Goal: Find specific page/section: Find specific page/section

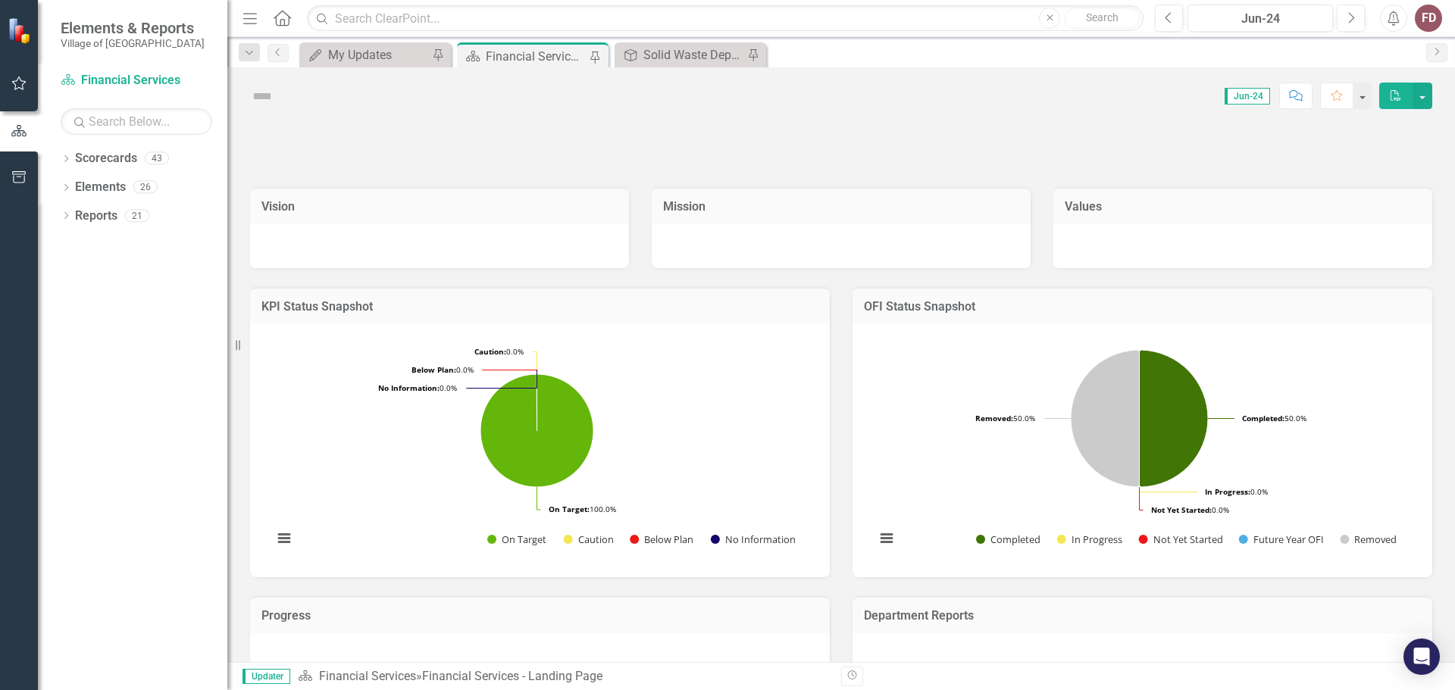
click at [17, 82] on icon "button" at bounding box center [19, 83] width 16 height 12
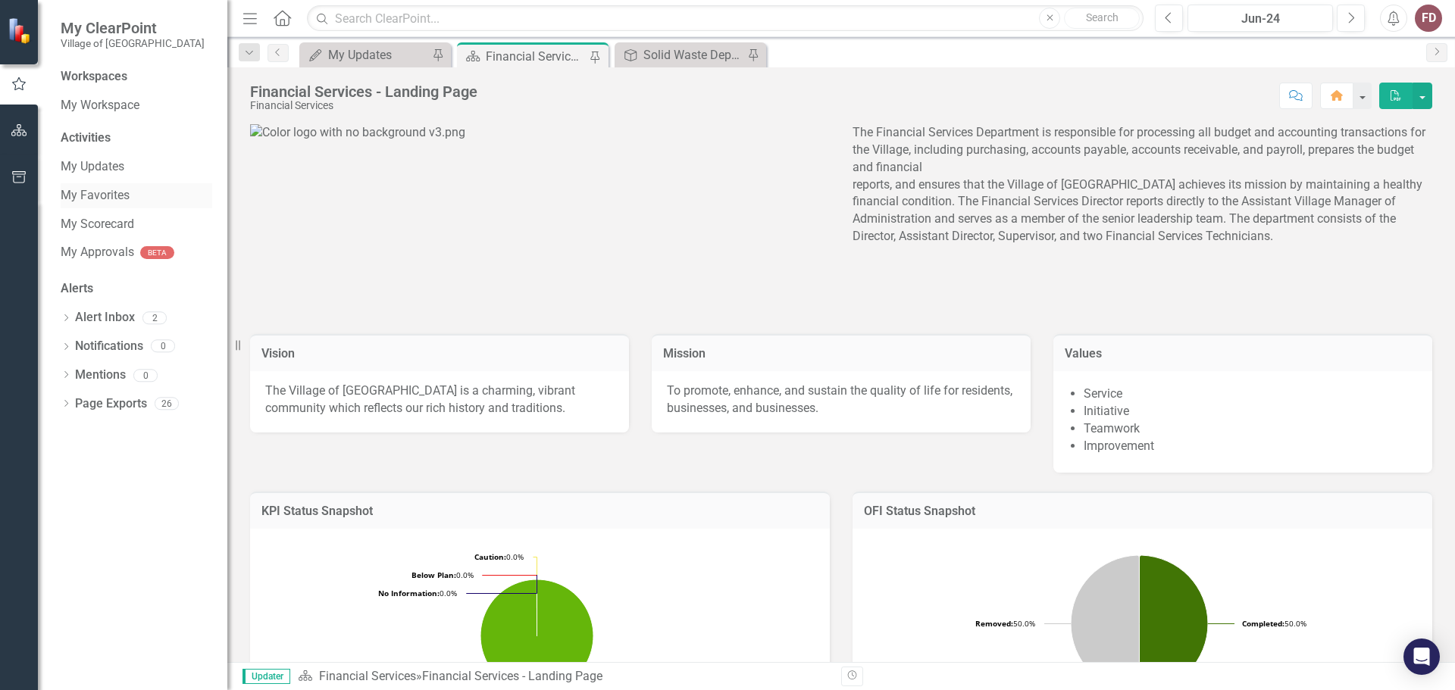
click at [92, 192] on link "My Favorites" at bounding box center [137, 195] width 152 height 17
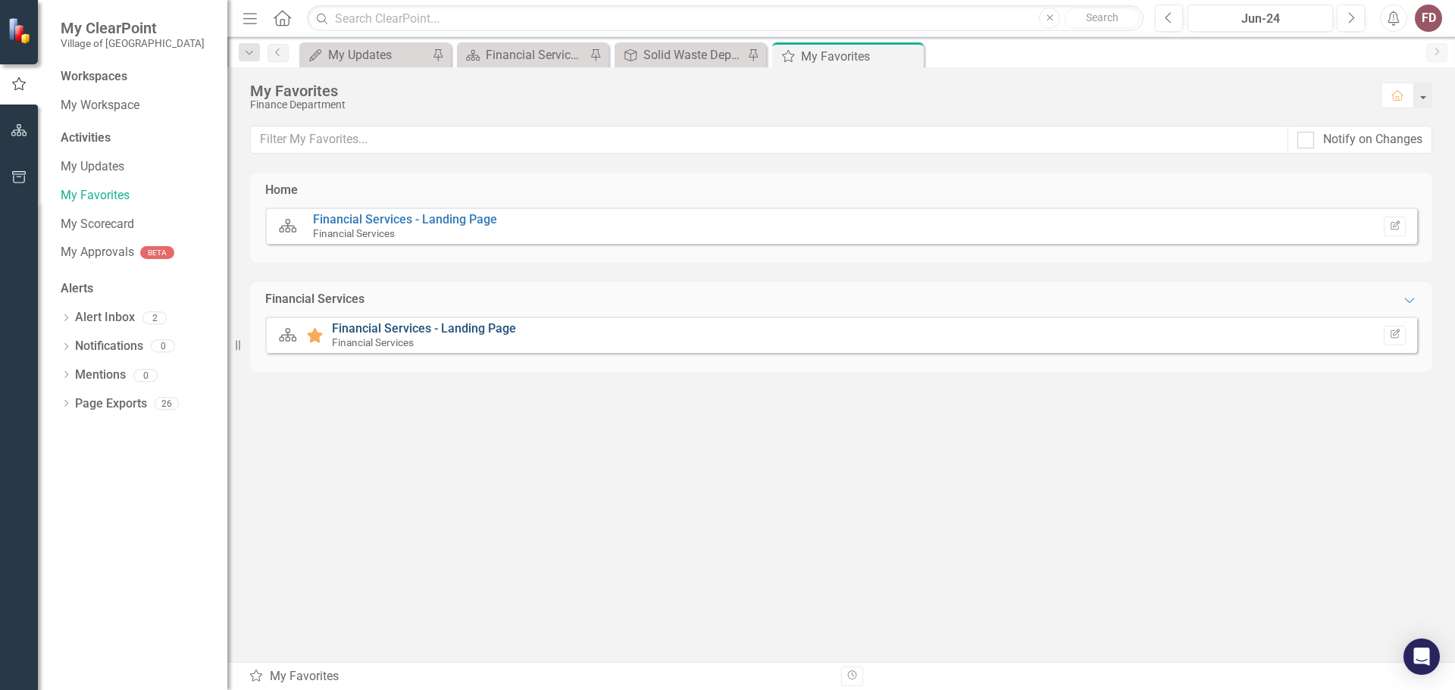
click at [430, 326] on link "Financial Services - Landing Page" at bounding box center [424, 328] width 184 height 14
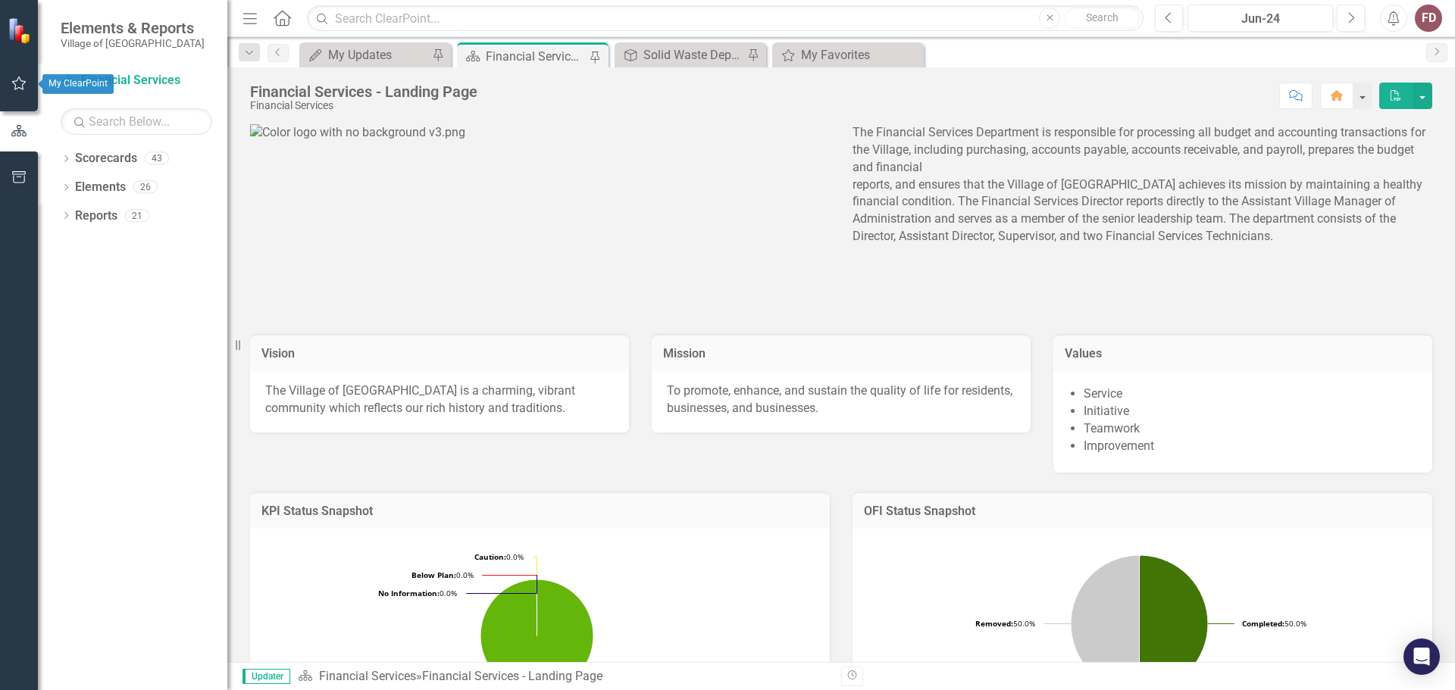
click at [15, 83] on icon "button" at bounding box center [19, 83] width 16 height 12
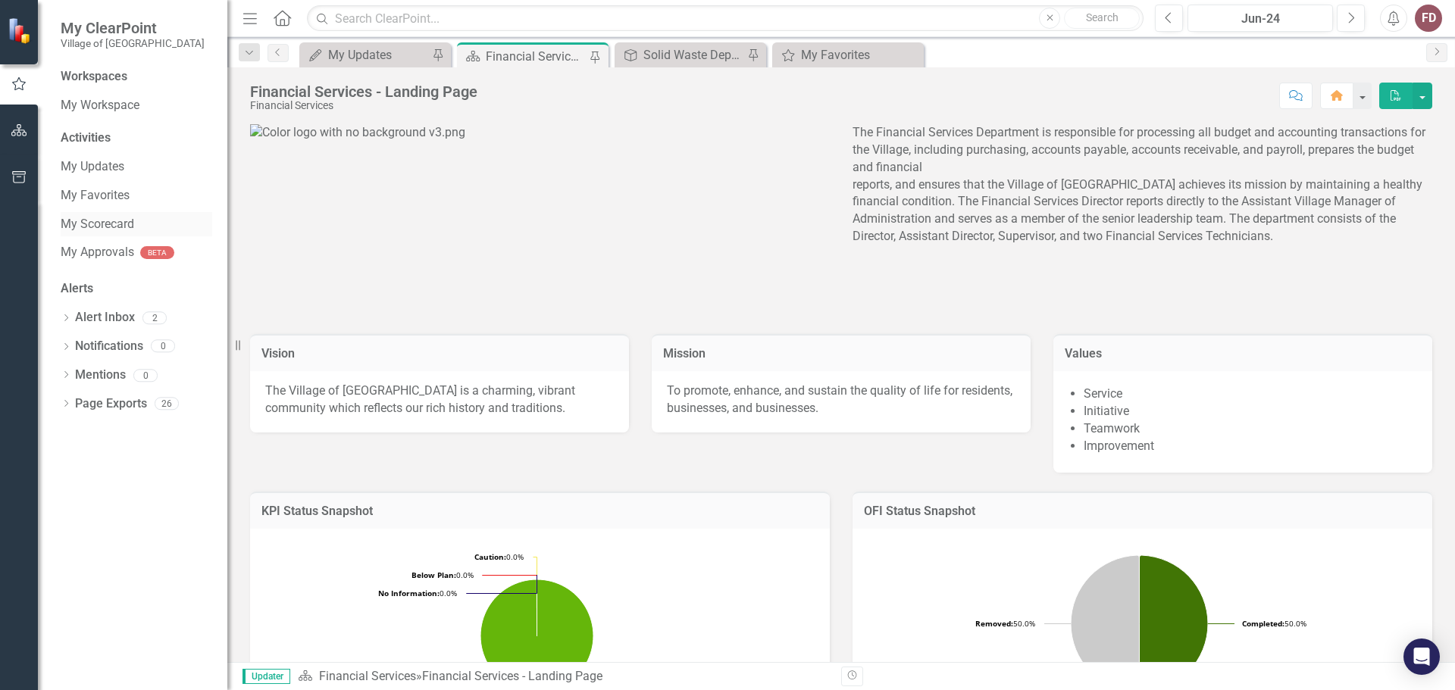
drag, startPoint x: 99, startPoint y: 224, endPoint x: 205, endPoint y: 227, distance: 106.1
click at [100, 224] on link "My Scorecard" at bounding box center [137, 224] width 152 height 17
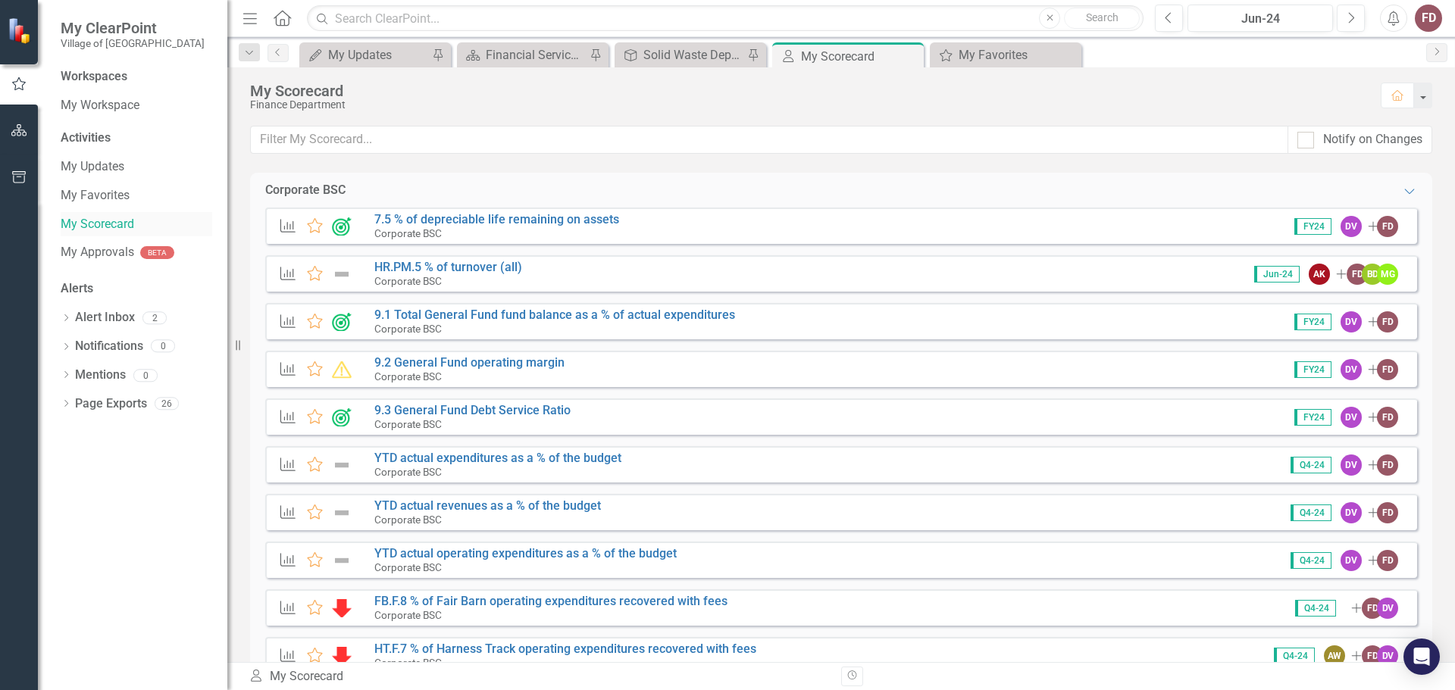
click at [95, 220] on link "My Scorecard" at bounding box center [137, 224] width 152 height 17
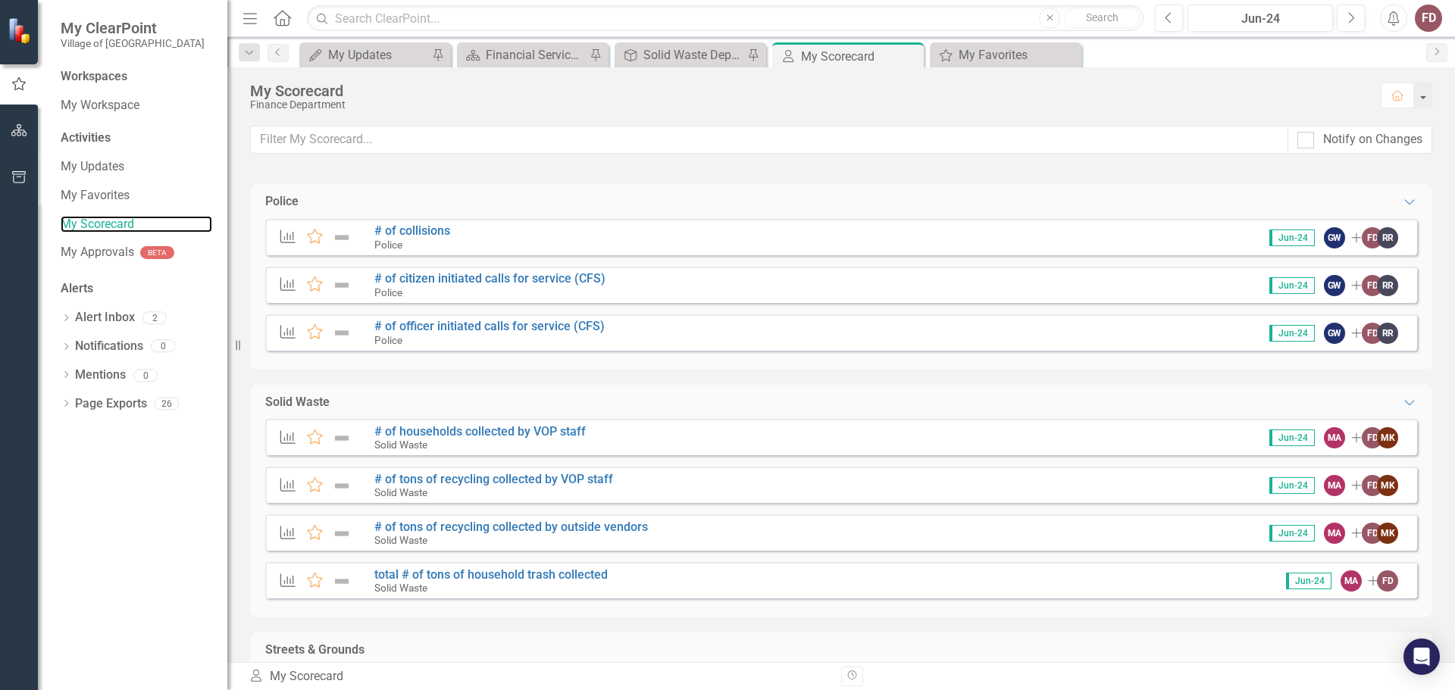
scroll to position [3265, 0]
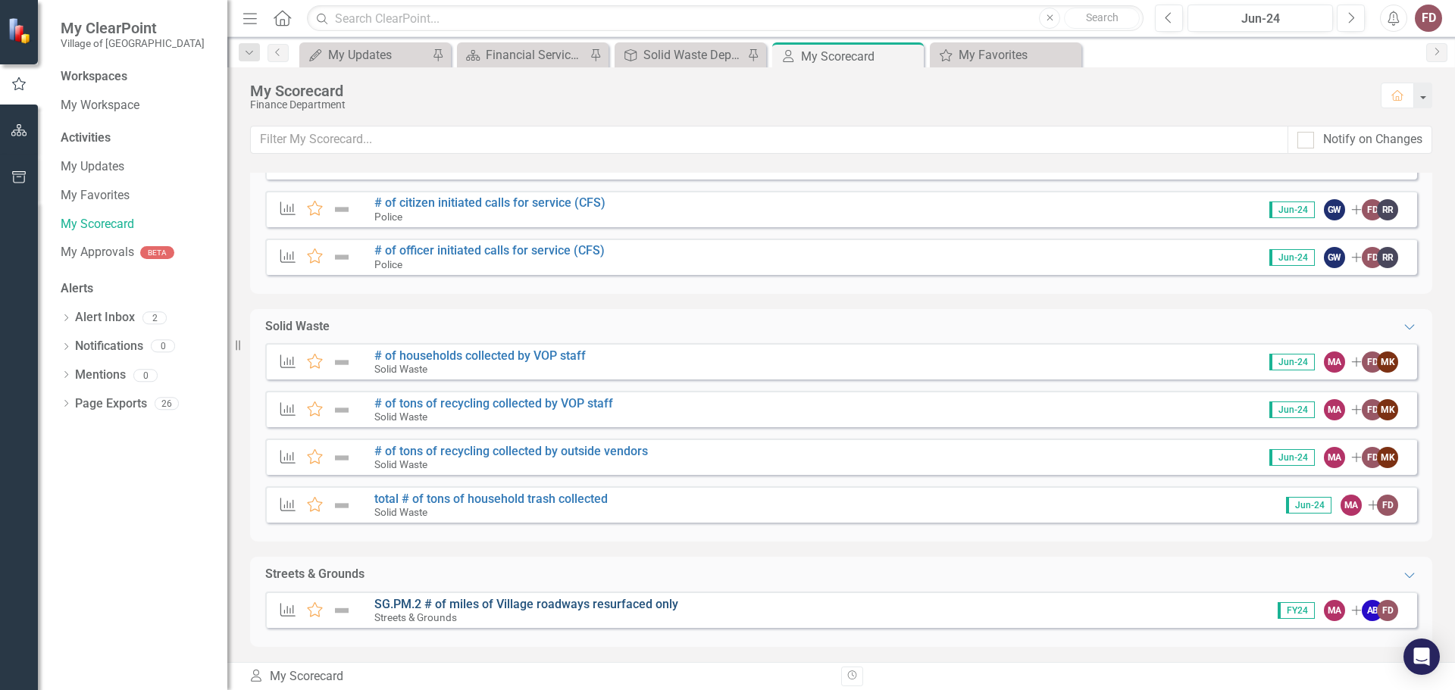
click at [571, 598] on link "SG.PM.2 # of miles of Village roadways resurfaced only" at bounding box center [526, 604] width 304 height 14
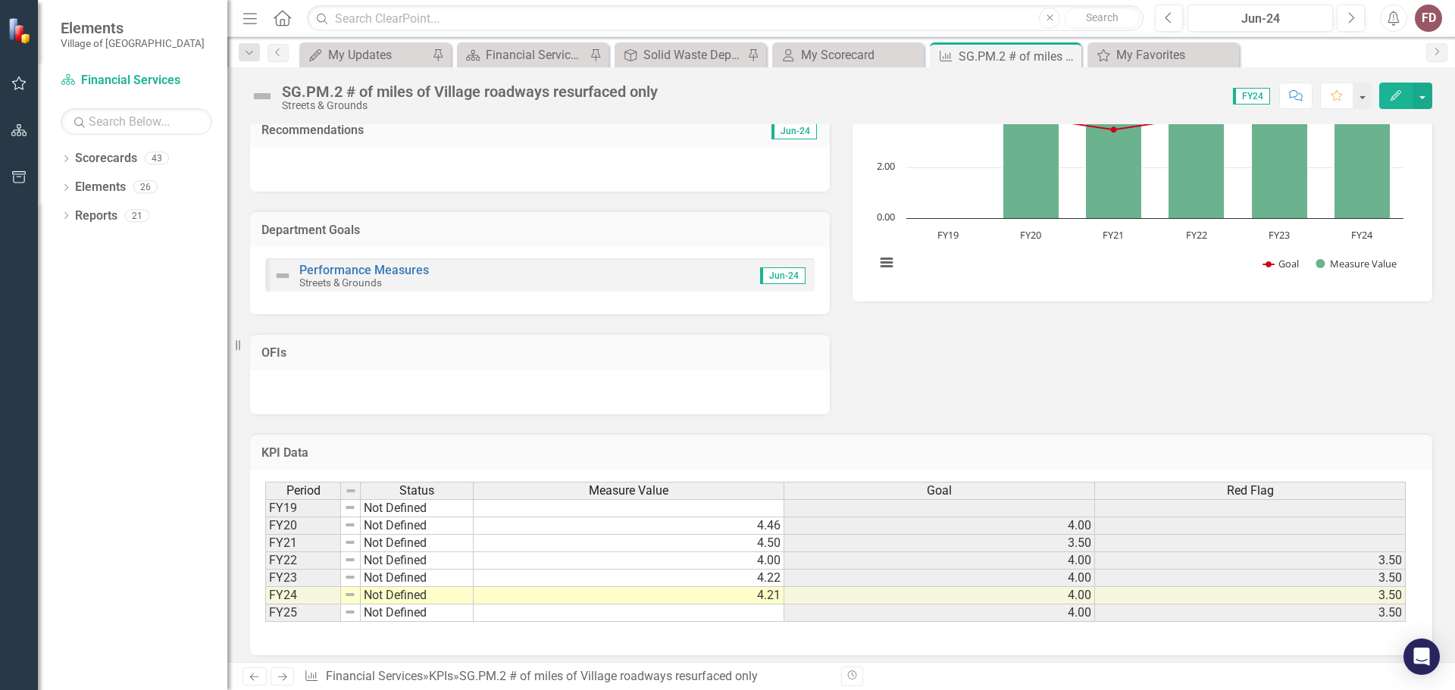
scroll to position [225, 0]
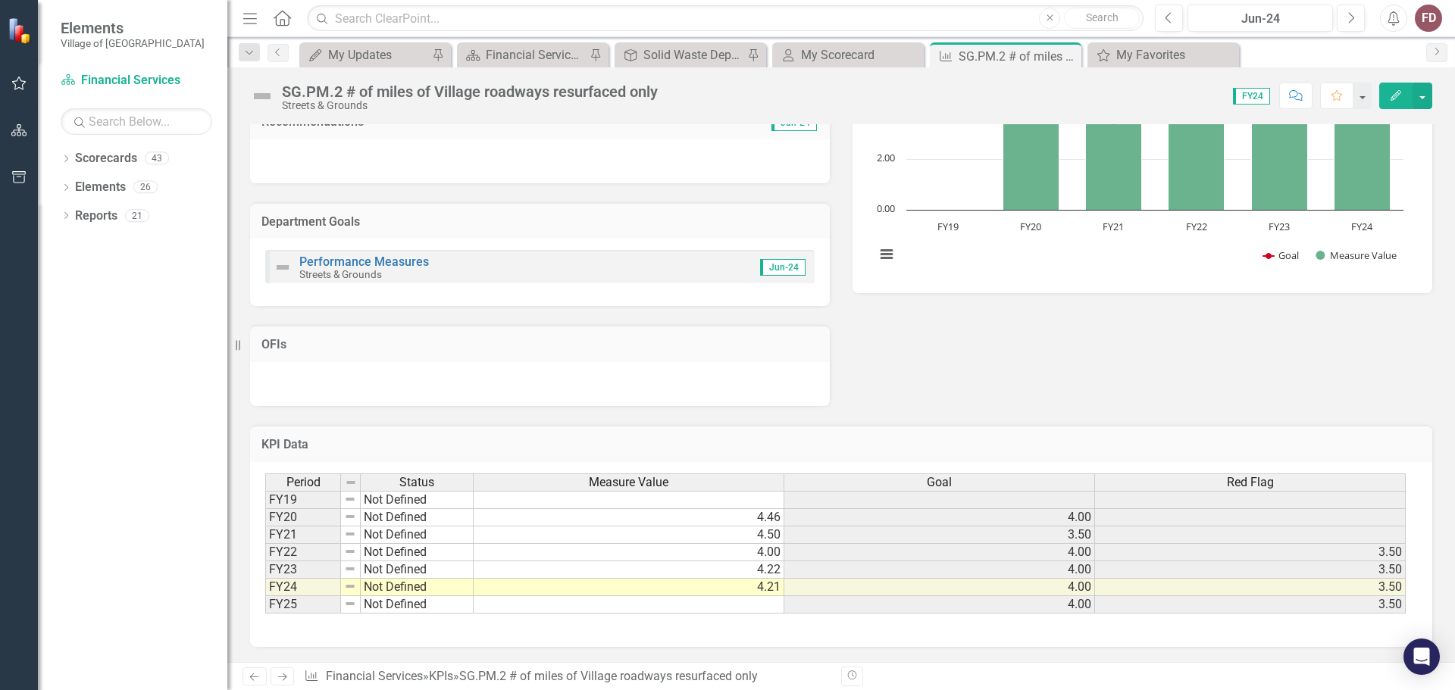
click at [771, 608] on td at bounding box center [629, 604] width 311 height 17
